Goal: Task Accomplishment & Management: Manage account settings

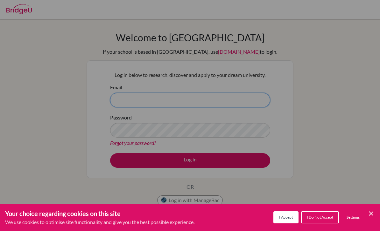
type input "[EMAIL_ADDRESS][DOMAIN_NAME]"
click at [190, 160] on button "Log in" at bounding box center [190, 160] width 160 height 15
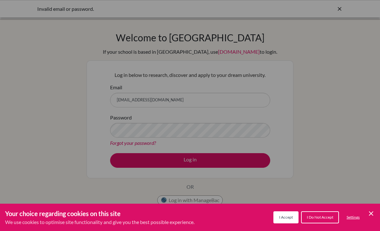
click at [227, 166] on div "Cookie Preferences" at bounding box center [190, 115] width 380 height 231
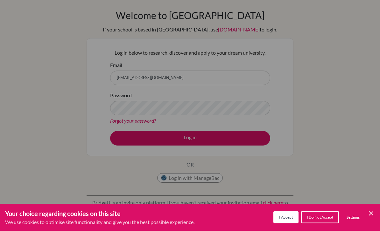
scroll to position [25, 0]
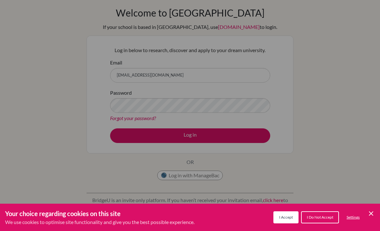
click at [256, 132] on div "Cookie Preferences" at bounding box center [190, 115] width 380 height 231
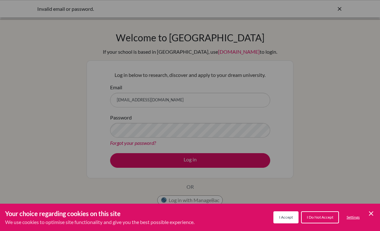
click at [230, 161] on div "Cookie Preferences" at bounding box center [190, 115] width 380 height 231
click at [230, 160] on div "Cookie Preferences" at bounding box center [190, 115] width 380 height 231
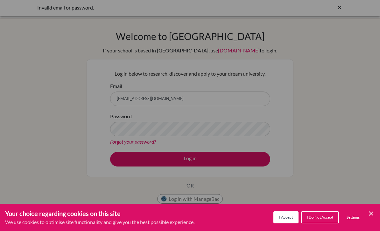
scroll to position [2, 0]
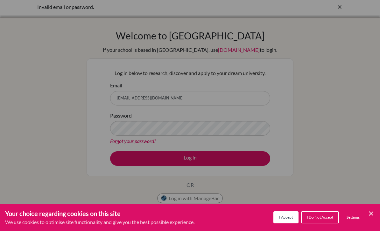
click at [228, 154] on div "Cookie Preferences" at bounding box center [190, 115] width 380 height 231
click at [374, 211] on icon "Cookie Control Close Icon" at bounding box center [371, 214] width 8 height 8
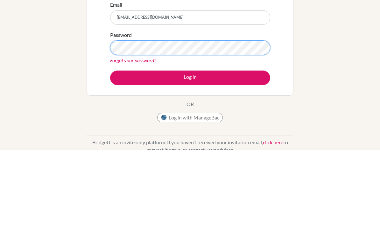
click at [190, 151] on button "Log in" at bounding box center [190, 158] width 160 height 15
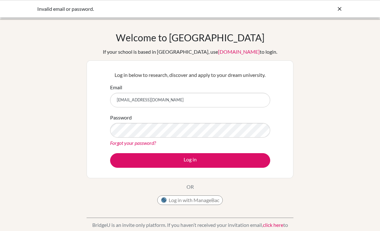
click at [228, 164] on button "Log in" at bounding box center [190, 160] width 160 height 15
click at [325, 133] on div "Welcome to BridgeU If your school is based in China, use app.bridge-u.com.cn to…" at bounding box center [190, 136] width 380 height 208
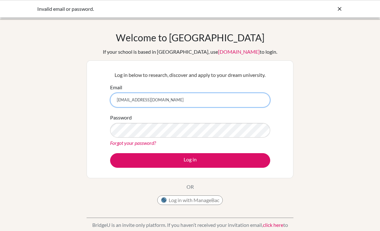
click at [231, 104] on input "[EMAIL_ADDRESS][DOMAIN_NAME]" at bounding box center [190, 100] width 160 height 15
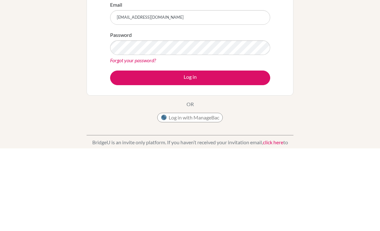
click at [235, 153] on button "Log in" at bounding box center [190, 160] width 160 height 15
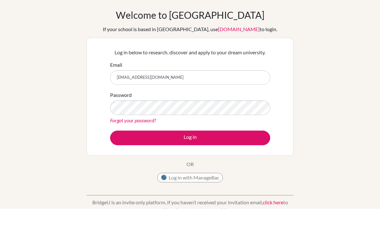
click at [313, 59] on div "Welcome to BridgeU If your school is based in China, use app.bridge-u.com.cn to…" at bounding box center [190, 136] width 380 height 208
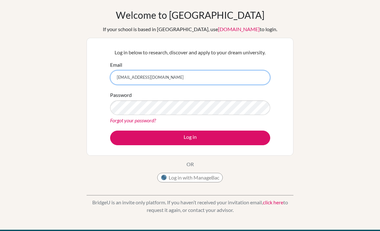
click at [207, 81] on input "[EMAIL_ADDRESS][DOMAIN_NAME]" at bounding box center [190, 77] width 160 height 15
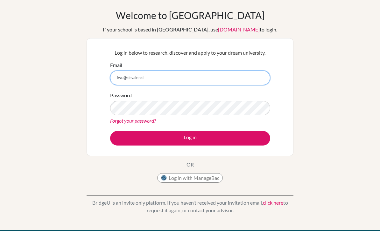
type input "[EMAIL_ADDRESS][DOMAIN_NAME]"
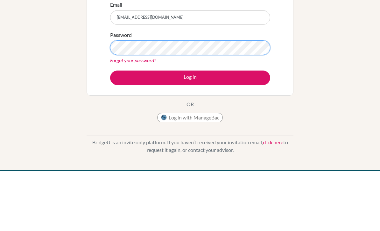
click at [190, 131] on button "Log in" at bounding box center [190, 138] width 160 height 15
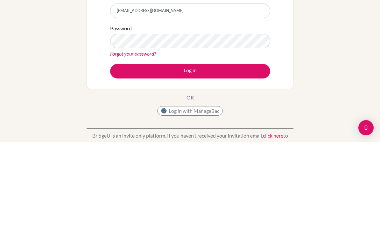
click at [207, 153] on button "Log in" at bounding box center [190, 160] width 160 height 15
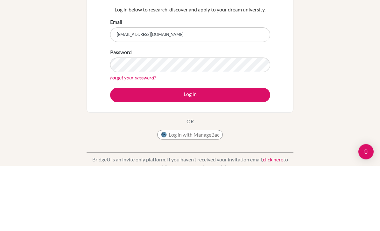
click at [214, 153] on button "Log in" at bounding box center [190, 160] width 160 height 15
click at [224, 153] on button "Log in" at bounding box center [190, 160] width 160 height 15
